Goal: Transaction & Acquisition: Obtain resource

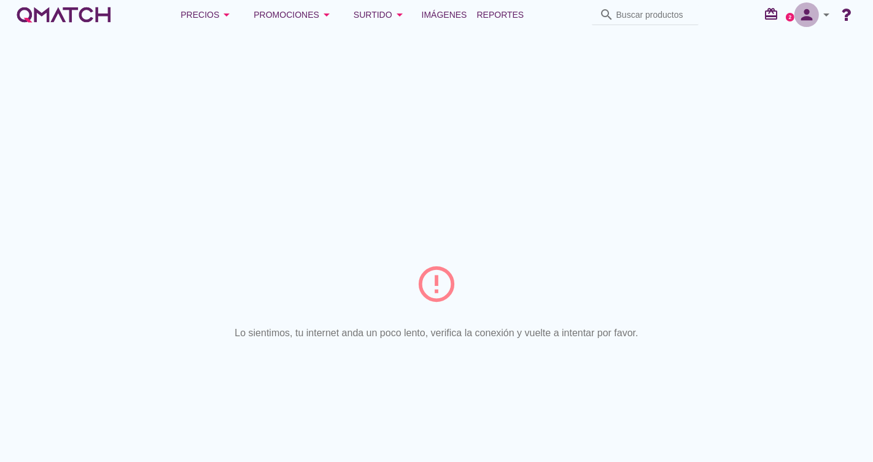
click at [810, 9] on icon "person" at bounding box center [807, 14] width 25 height 17
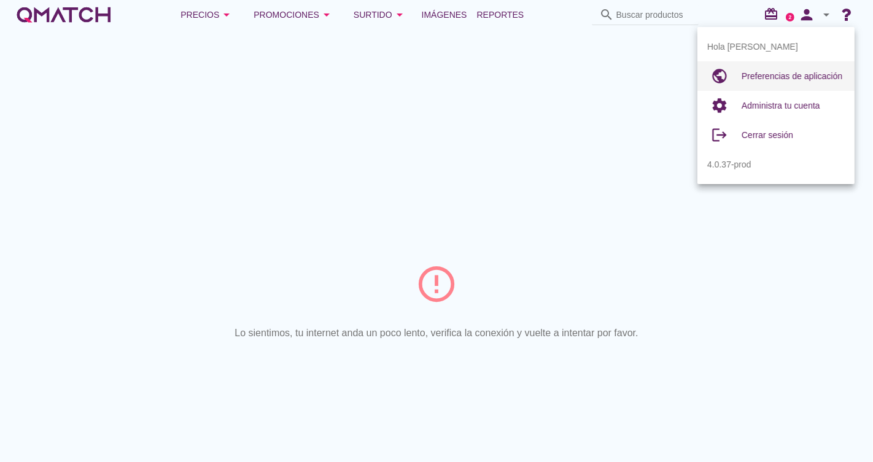
click at [807, 79] on span "Preferencias de aplicación" at bounding box center [792, 76] width 101 height 10
radio input "true"
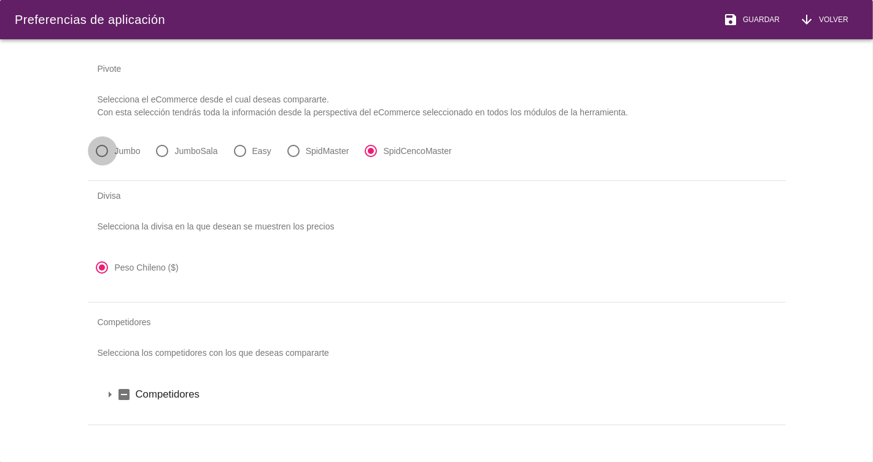
click at [103, 152] on div at bounding box center [102, 151] width 21 height 21
radio input "true"
click at [741, 12] on div "save Guardar" at bounding box center [752, 19] width 57 height 15
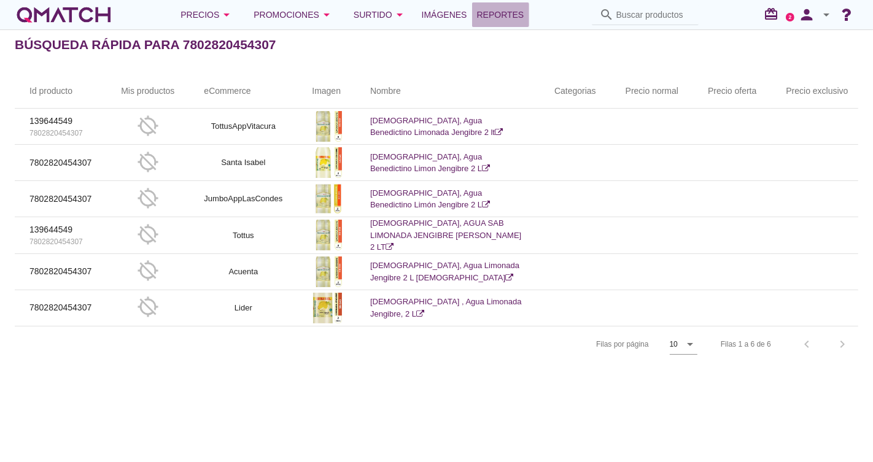
click at [507, 21] on span "Reportes" at bounding box center [500, 14] width 47 height 15
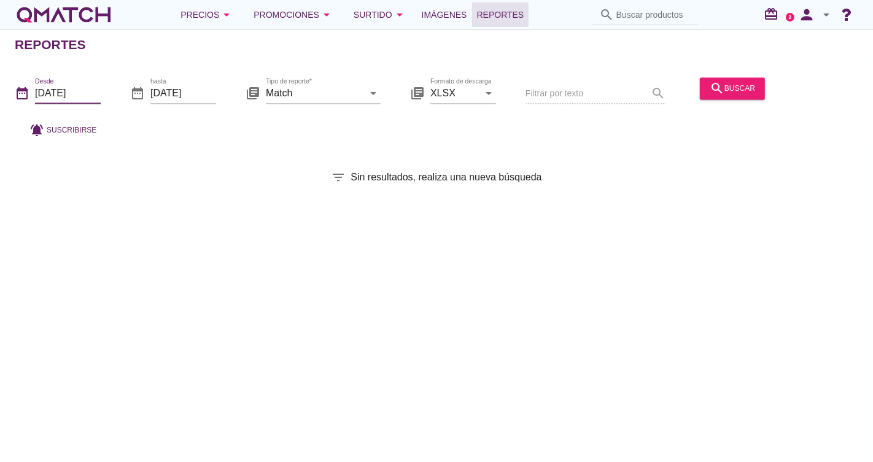
click at [93, 93] on input "[DATE]" at bounding box center [68, 94] width 66 height 20
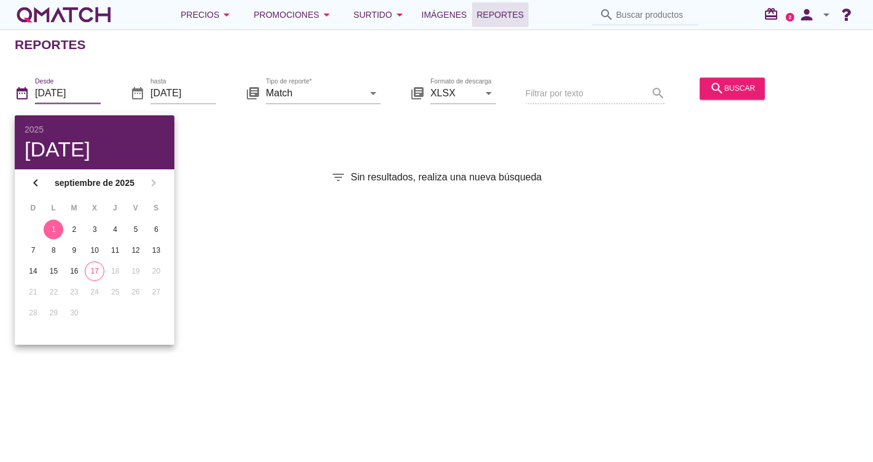
click at [58, 230] on div "1" at bounding box center [54, 229] width 20 height 11
drag, startPoint x: 57, startPoint y: 228, endPoint x: 63, endPoint y: 225, distance: 6.6
click at [57, 228] on div "1" at bounding box center [54, 229] width 20 height 11
click at [103, 273] on button "17" at bounding box center [95, 272] width 20 height 20
type input "[DATE]"
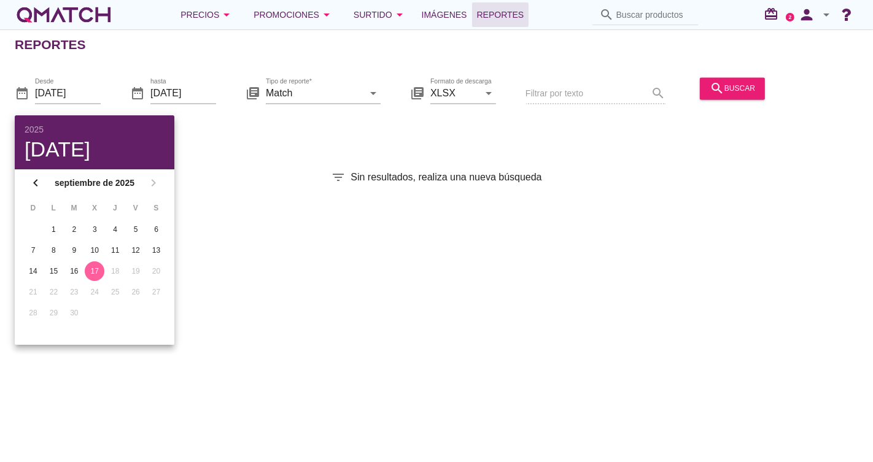
click at [95, 271] on div "17" at bounding box center [95, 271] width 20 height 11
drag, startPoint x: 236, startPoint y: 200, endPoint x: 293, endPoint y: 134, distance: 86.7
click at [239, 197] on div "Reportes date_range Desde [DATE] date_range hasta [DATE] library_books Tipo de …" at bounding box center [436, 245] width 873 height 433
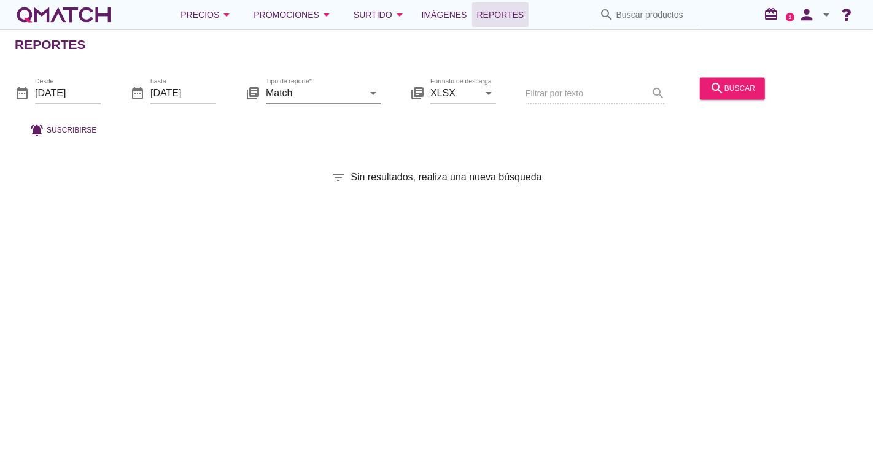
click at [328, 97] on input "Match" at bounding box center [315, 94] width 98 height 20
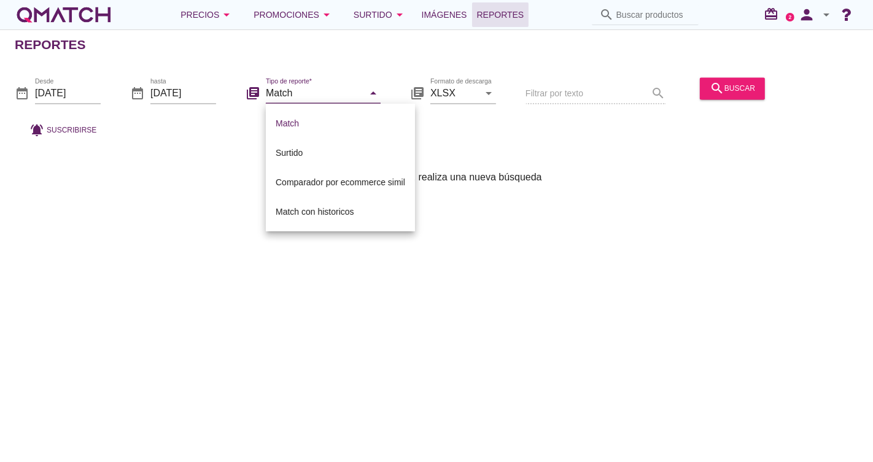
click at [203, 174] on div "filter_list Sin resultados, realiza una nueva búsqueda" at bounding box center [436, 177] width 873 height 15
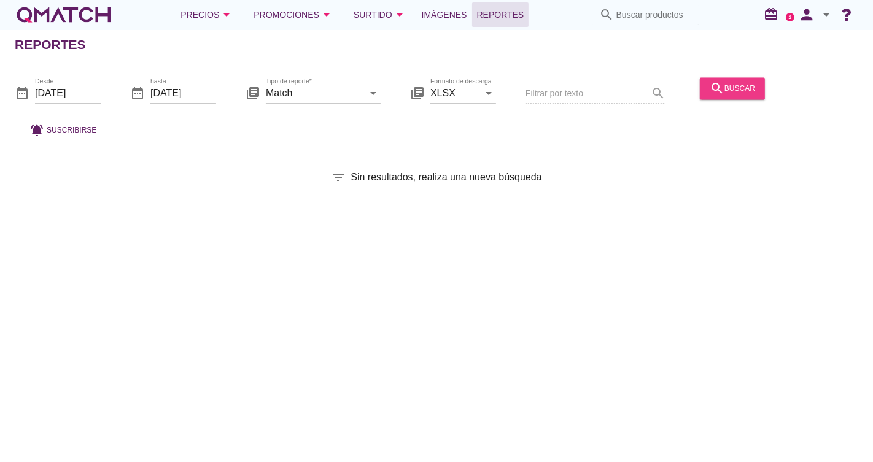
click at [749, 90] on div "search buscar" at bounding box center [732, 88] width 45 height 15
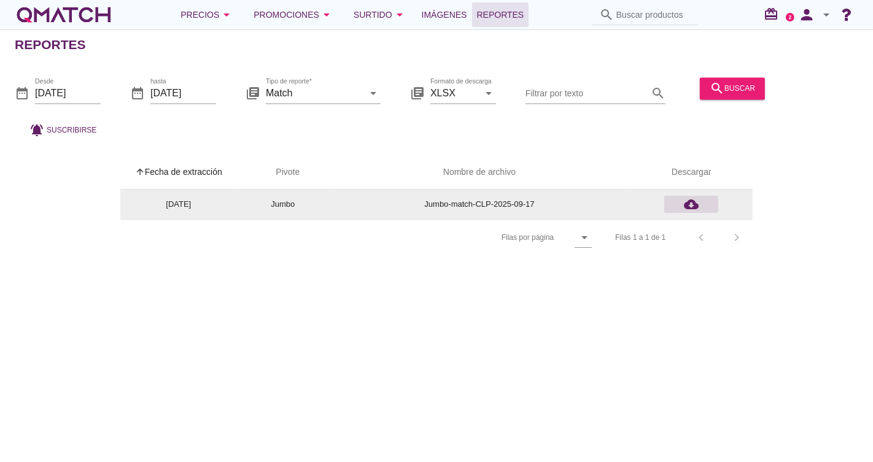
click at [687, 204] on icon "cloud_download" at bounding box center [691, 204] width 15 height 15
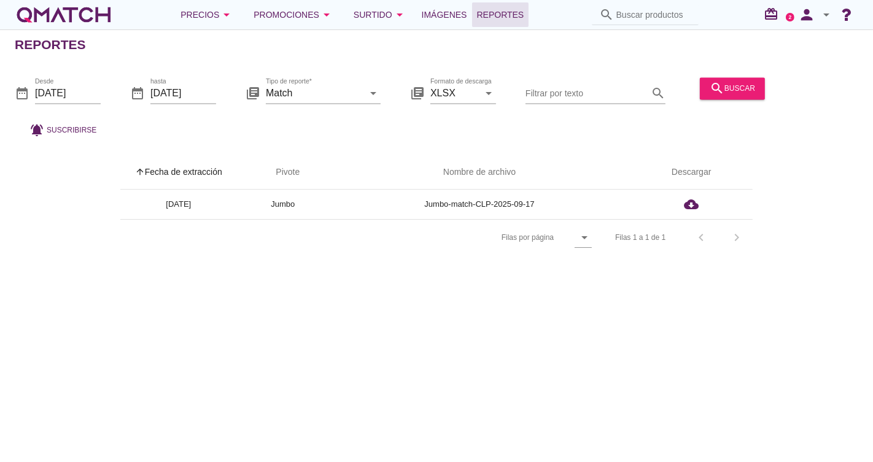
click at [827, 17] on icon "arrow_drop_down" at bounding box center [826, 14] width 15 height 15
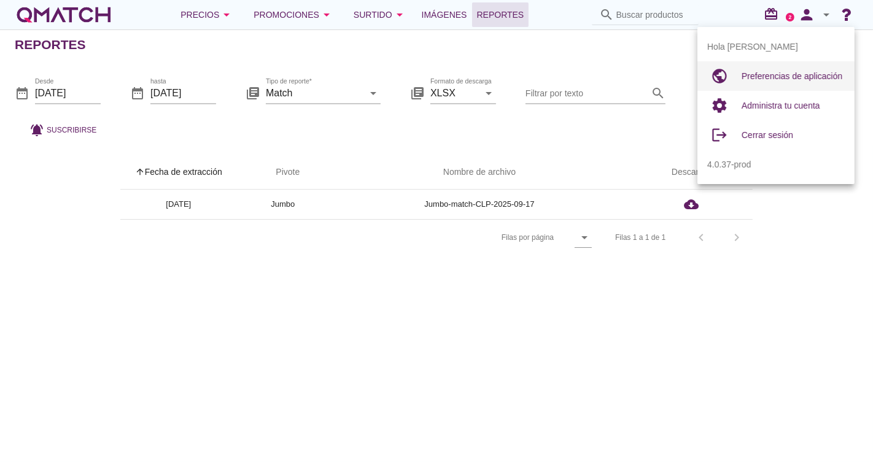
click at [826, 69] on div "Preferencias de aplicación" at bounding box center [793, 76] width 103 height 15
radio input "true"
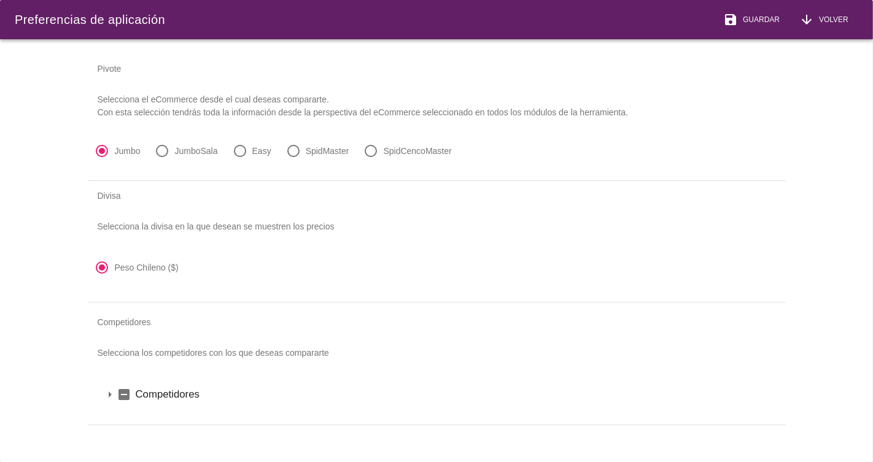
click at [163, 147] on div at bounding box center [162, 151] width 21 height 21
radio input "false"
radio input "true"
click at [761, 21] on span "Guardar" at bounding box center [759, 19] width 42 height 11
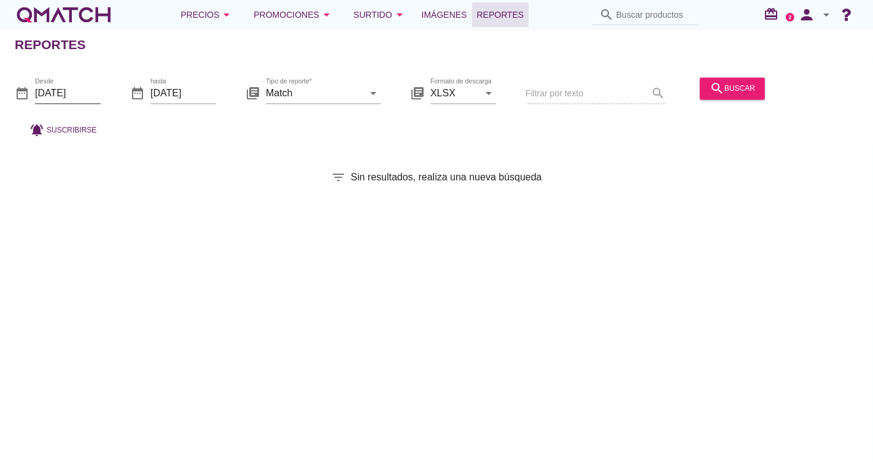
click at [65, 92] on input "[DATE]" at bounding box center [68, 94] width 66 height 20
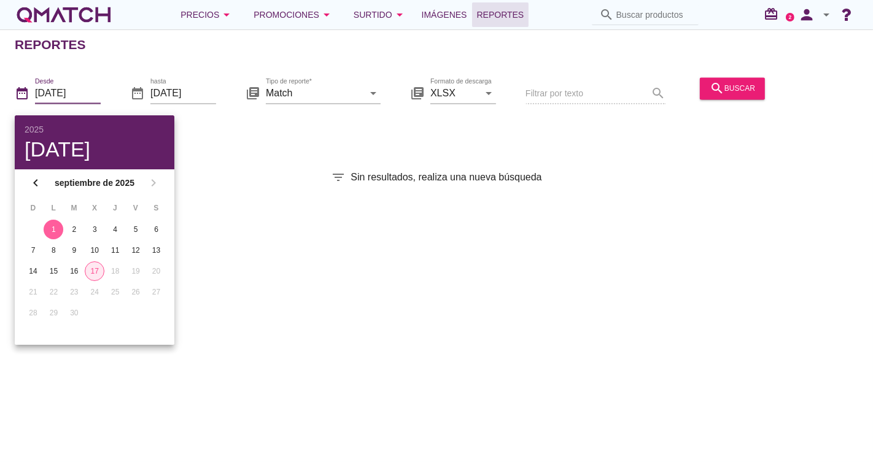
click at [96, 275] on div "17" at bounding box center [94, 271] width 18 height 11
type input "[DATE]"
click at [96, 268] on div "17" at bounding box center [95, 271] width 20 height 11
drag, startPoint x: 221, startPoint y: 187, endPoint x: 242, endPoint y: 184, distance: 21.0
click at [222, 187] on div "Reportes date_range Desde [DATE] date_range hasta [DATE] library_books Tipo de …" at bounding box center [436, 245] width 873 height 433
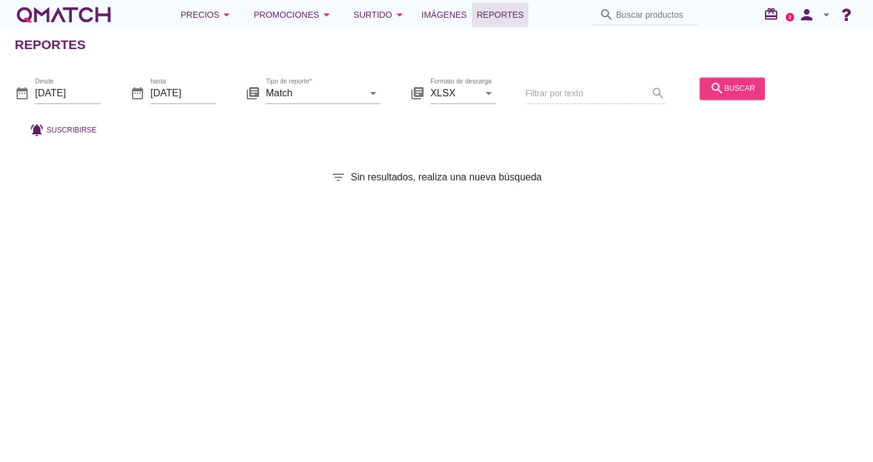
click at [750, 97] on button "search buscar" at bounding box center [732, 88] width 65 height 22
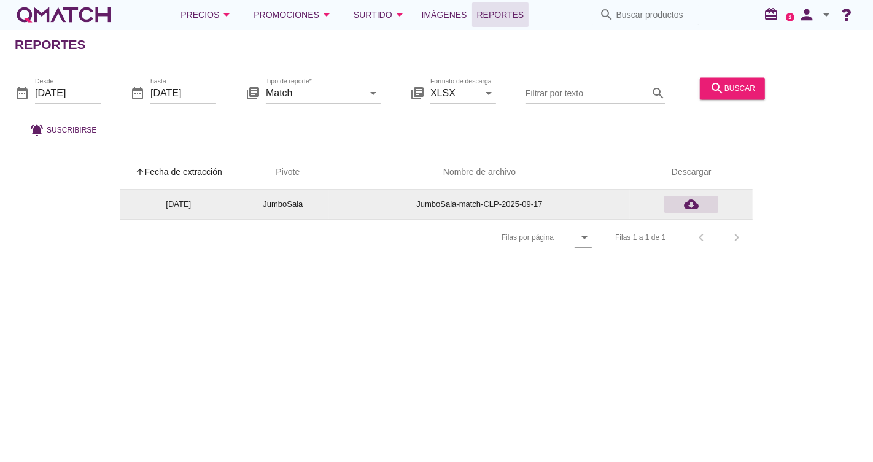
click at [695, 201] on icon "cloud_download" at bounding box center [691, 204] width 15 height 15
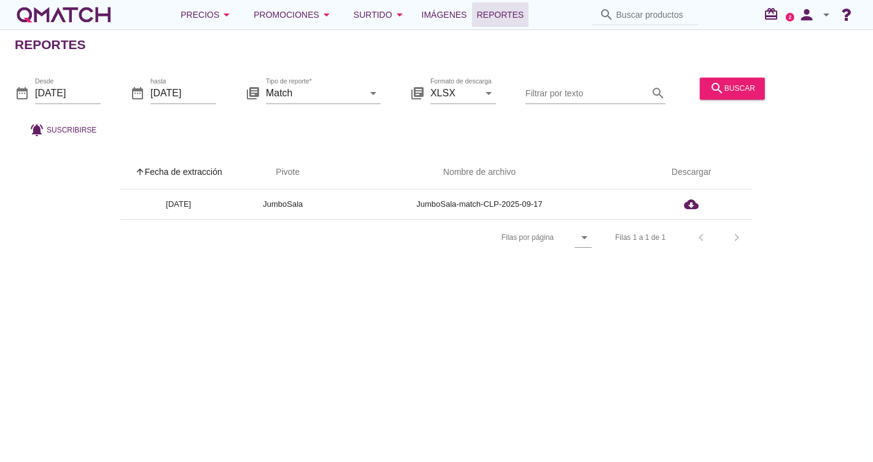
drag, startPoint x: 214, startPoint y: 130, endPoint x: 350, endPoint y: 118, distance: 136.9
click at [214, 130] on div "date_range Desde 2025-09-17 date_range hasta 2025-09-17 library_books Tipo de r…" at bounding box center [436, 104] width 873 height 81
click at [823, 15] on icon "arrow_drop_down" at bounding box center [826, 14] width 15 height 15
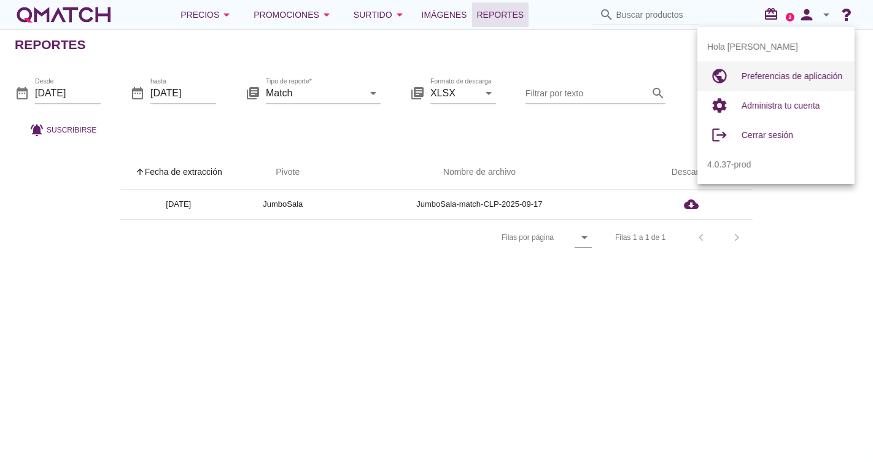
click at [803, 71] on span "Preferencias de aplicación" at bounding box center [792, 76] width 101 height 10
radio input "true"
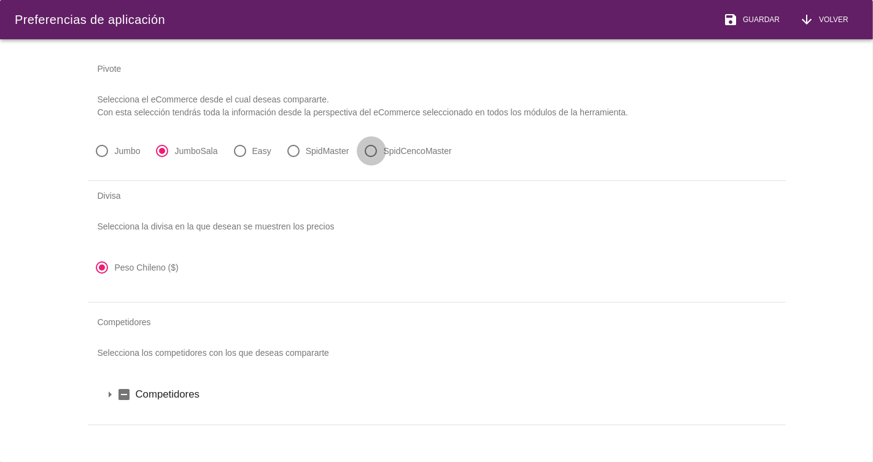
click at [378, 152] on div at bounding box center [371, 151] width 21 height 21
radio input "false"
radio input "true"
click at [771, 27] on button "save Guardar" at bounding box center [752, 19] width 76 height 39
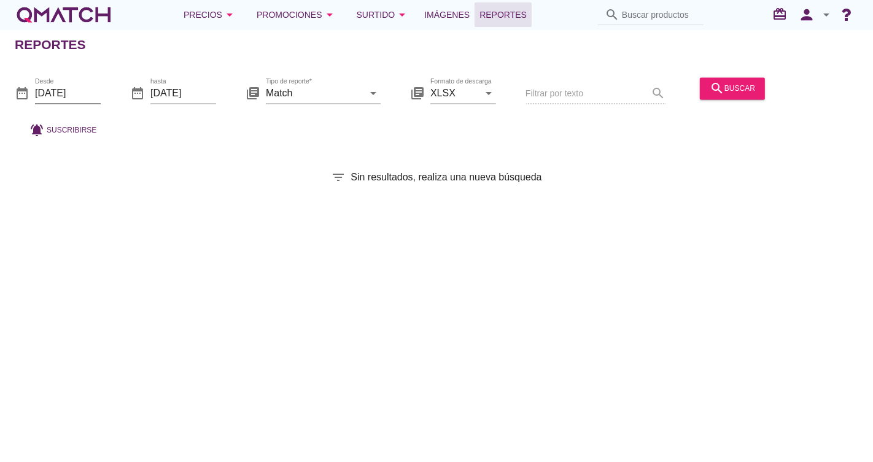
click at [82, 90] on input "[DATE]" at bounding box center [68, 94] width 66 height 20
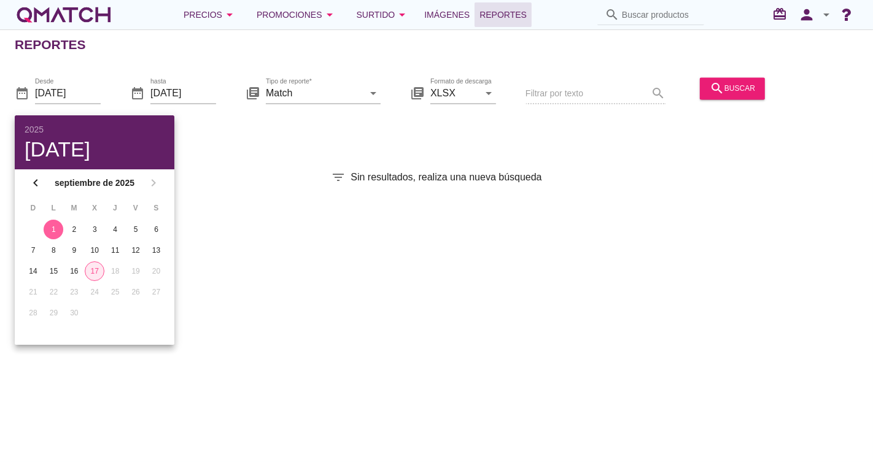
click at [93, 266] on div "17" at bounding box center [94, 271] width 18 height 11
type input "[DATE]"
click at [93, 276] on button "17" at bounding box center [95, 272] width 20 height 20
drag, startPoint x: 284, startPoint y: 146, endPoint x: 841, endPoint y: 86, distance: 560.3
click at [287, 144] on div "Reportes date_range Desde [DATE] date_range hasta [DATE] library_books Tipo de …" at bounding box center [436, 245] width 873 height 433
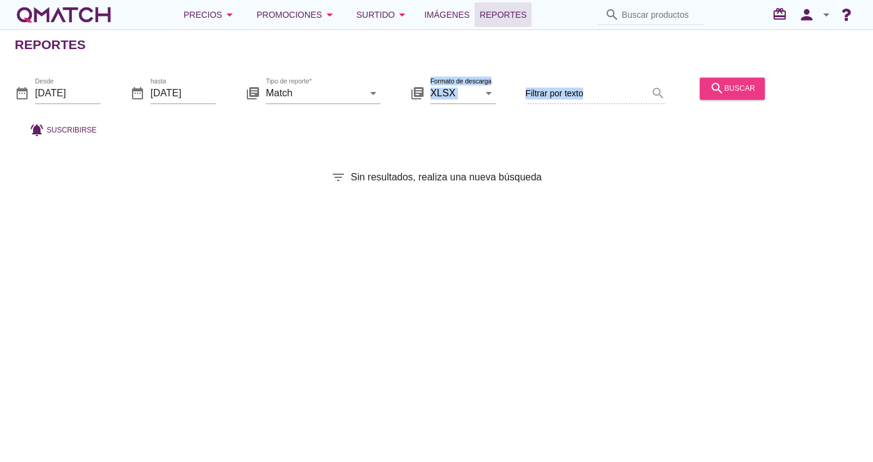
click at [751, 81] on div "search buscar" at bounding box center [732, 88] width 45 height 15
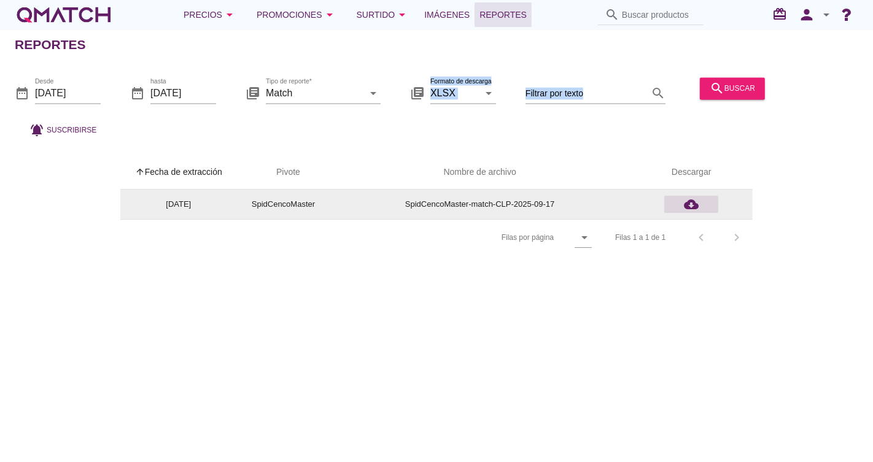
click at [689, 203] on icon "cloud_download" at bounding box center [691, 204] width 15 height 15
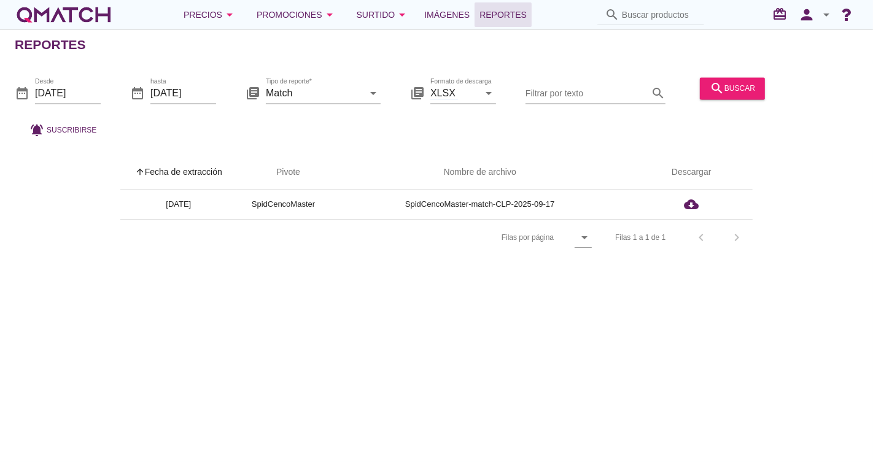
click at [773, 350] on div "Reportes date_range Desde 2025-09-17 date_range hasta 2025-09-17 library_books …" at bounding box center [436, 245] width 873 height 433
click at [817, 21] on icon "person" at bounding box center [807, 14] width 25 height 17
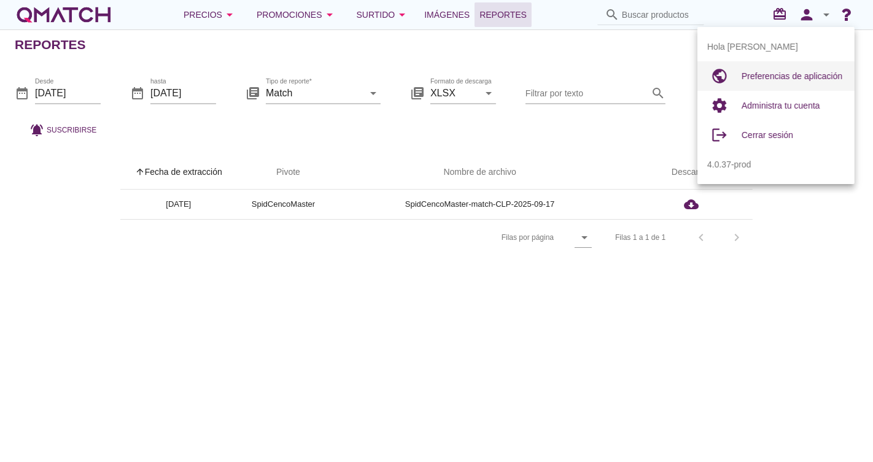
click at [813, 73] on span "Preferencias de aplicación" at bounding box center [792, 76] width 101 height 10
radio input "true"
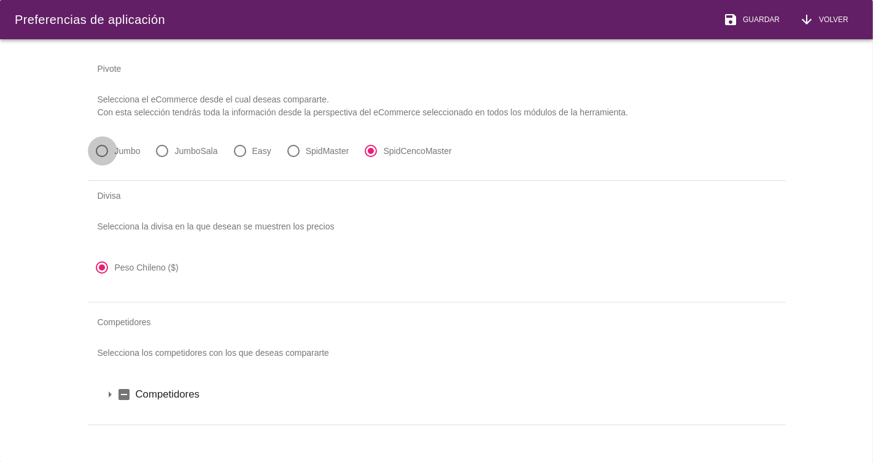
click at [104, 158] on div at bounding box center [102, 151] width 21 height 21
radio input "true"
click at [776, 20] on span "Guardar" at bounding box center [759, 19] width 42 height 11
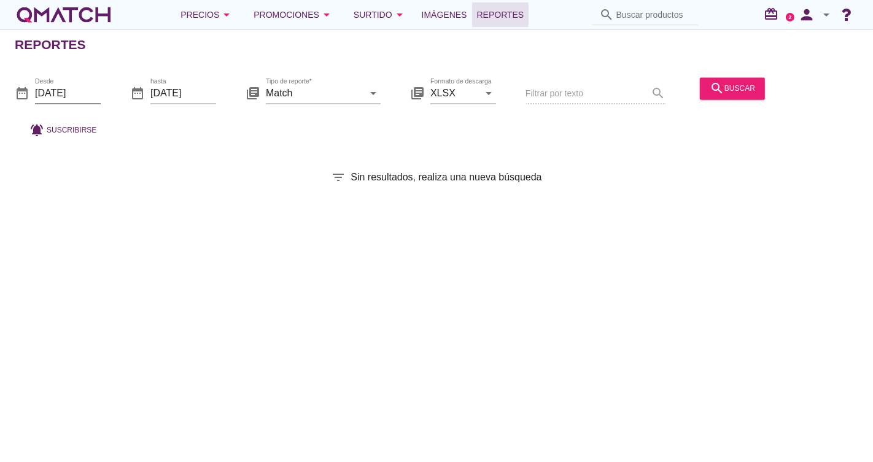
click at [54, 90] on input "[DATE]" at bounding box center [68, 94] width 66 height 20
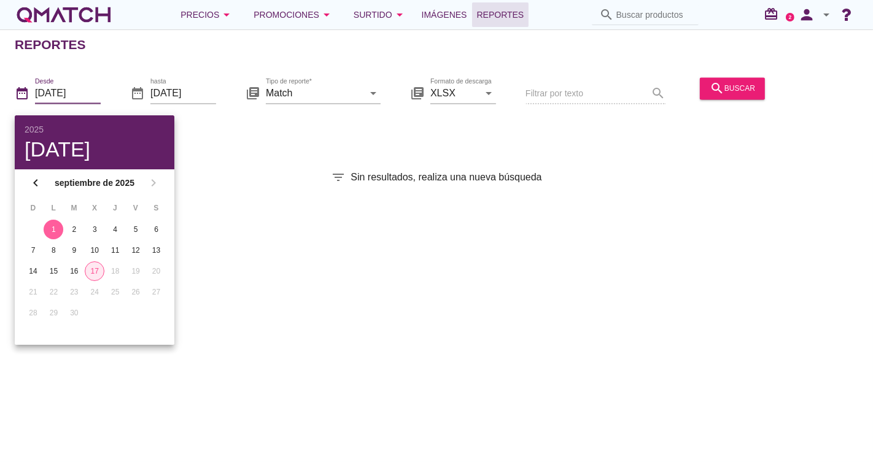
click at [96, 275] on div "17" at bounding box center [94, 271] width 18 height 11
type input "[DATE]"
click at [99, 270] on div "17" at bounding box center [95, 271] width 20 height 11
click at [95, 276] on button "17" at bounding box center [95, 272] width 20 height 20
drag, startPoint x: 270, startPoint y: 159, endPoint x: 326, endPoint y: 98, distance: 82.2
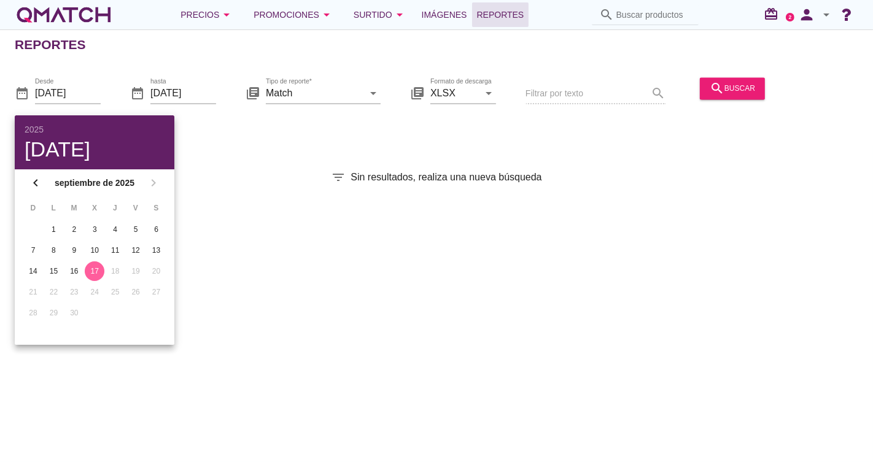
click at [273, 159] on div "Reportes date_range Desde [DATE] date_range hasta [DATE] library_books Tipo de …" at bounding box center [436, 245] width 873 height 433
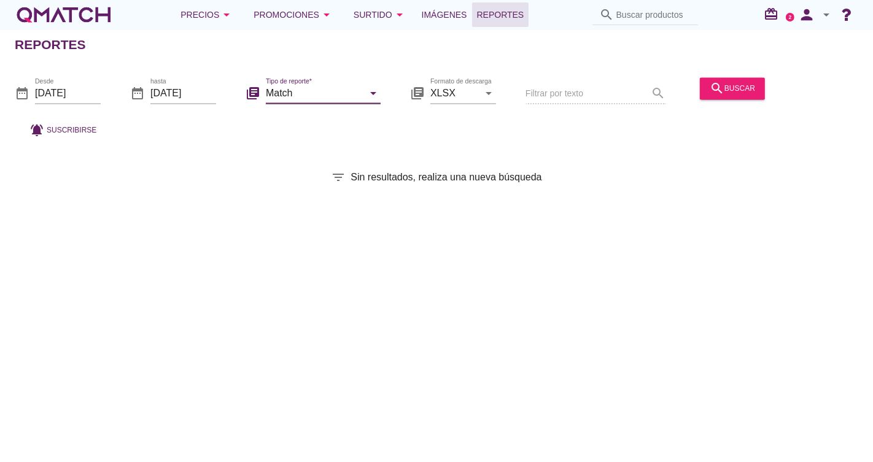
click at [326, 93] on input "Match" at bounding box center [315, 94] width 98 height 20
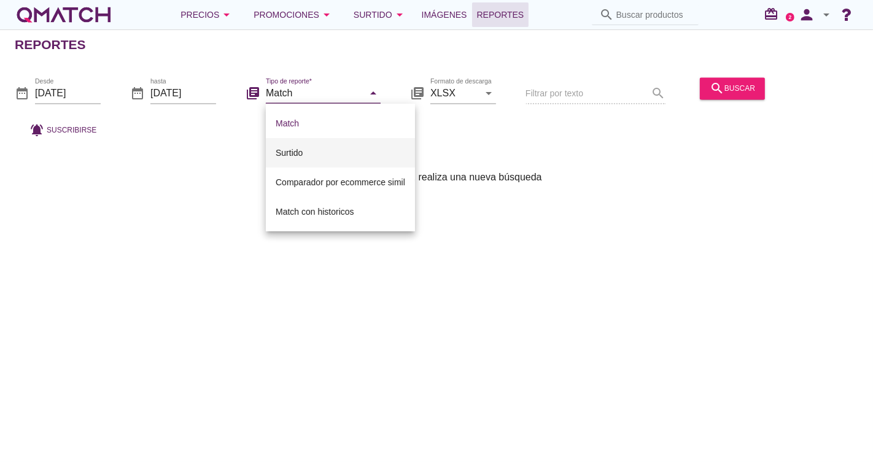
click at [327, 144] on div "Surtido" at bounding box center [341, 152] width 130 height 29
type input "Surtido"
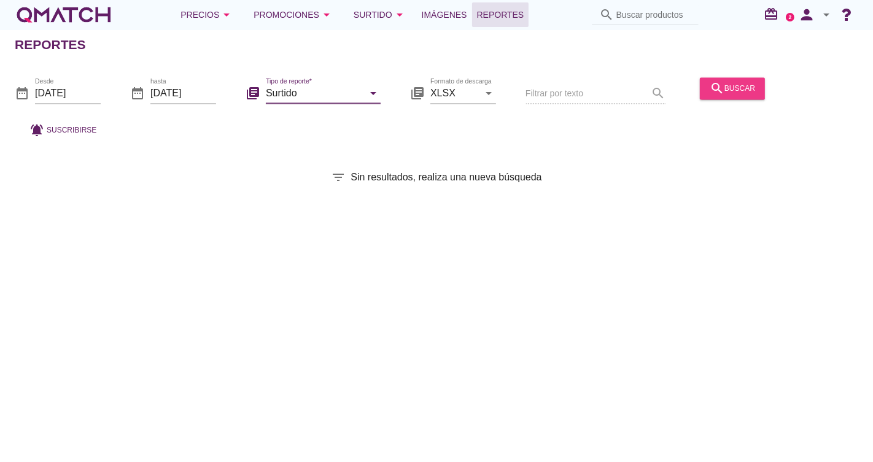
click at [751, 88] on div "search buscar" at bounding box center [732, 88] width 45 height 15
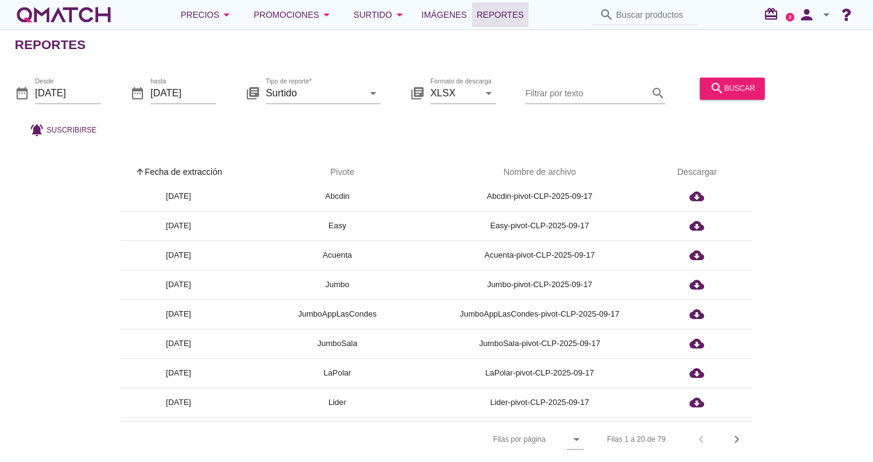
scroll to position [68, 0]
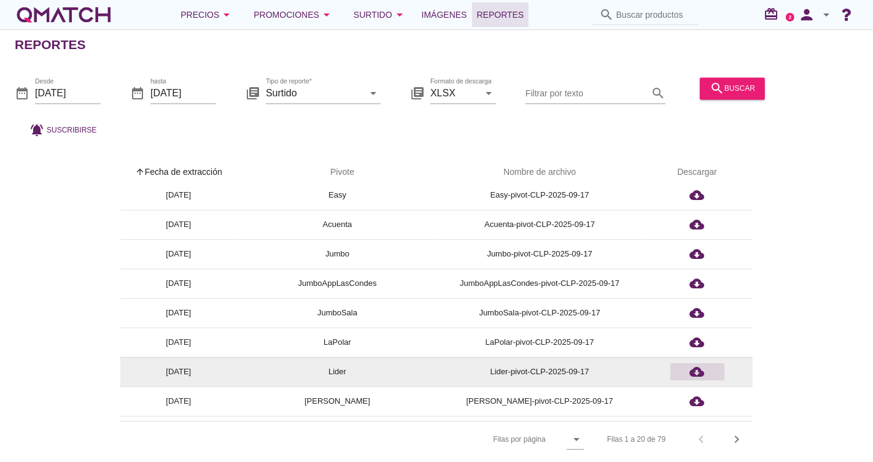
click at [700, 376] on icon "cloud_download" at bounding box center [697, 372] width 15 height 15
